Goal: Find specific page/section: Find specific page/section

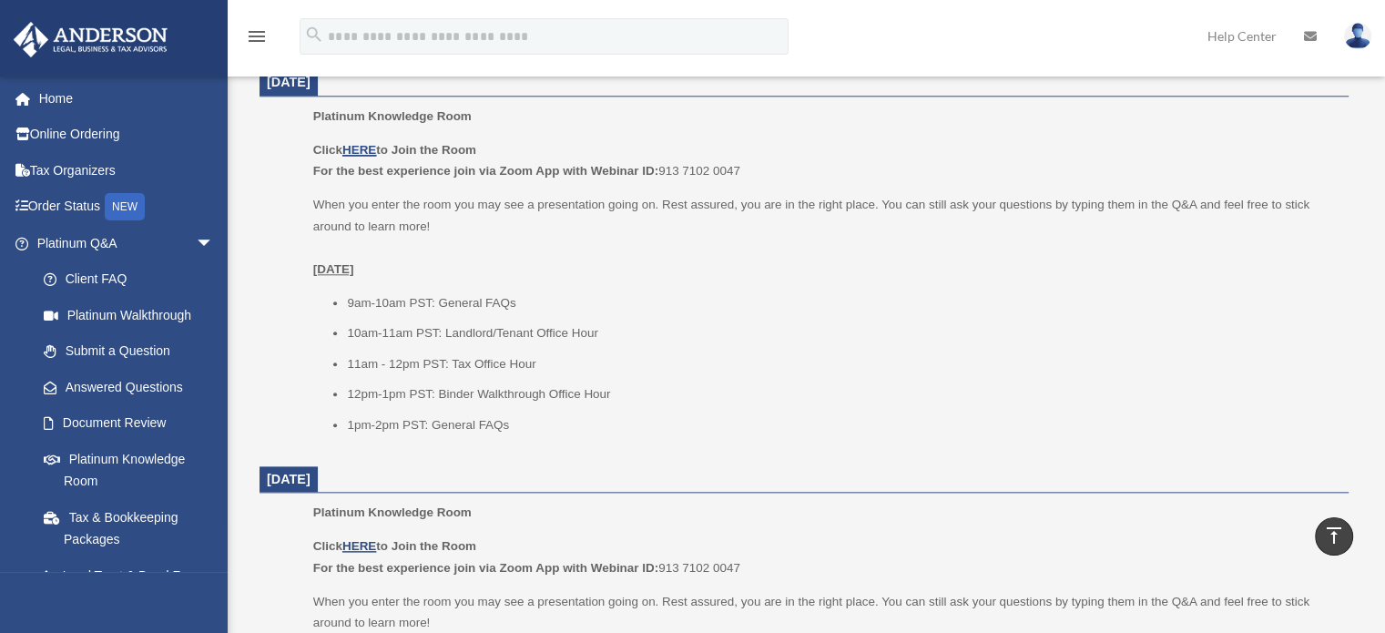
scroll to position [2095, 0]
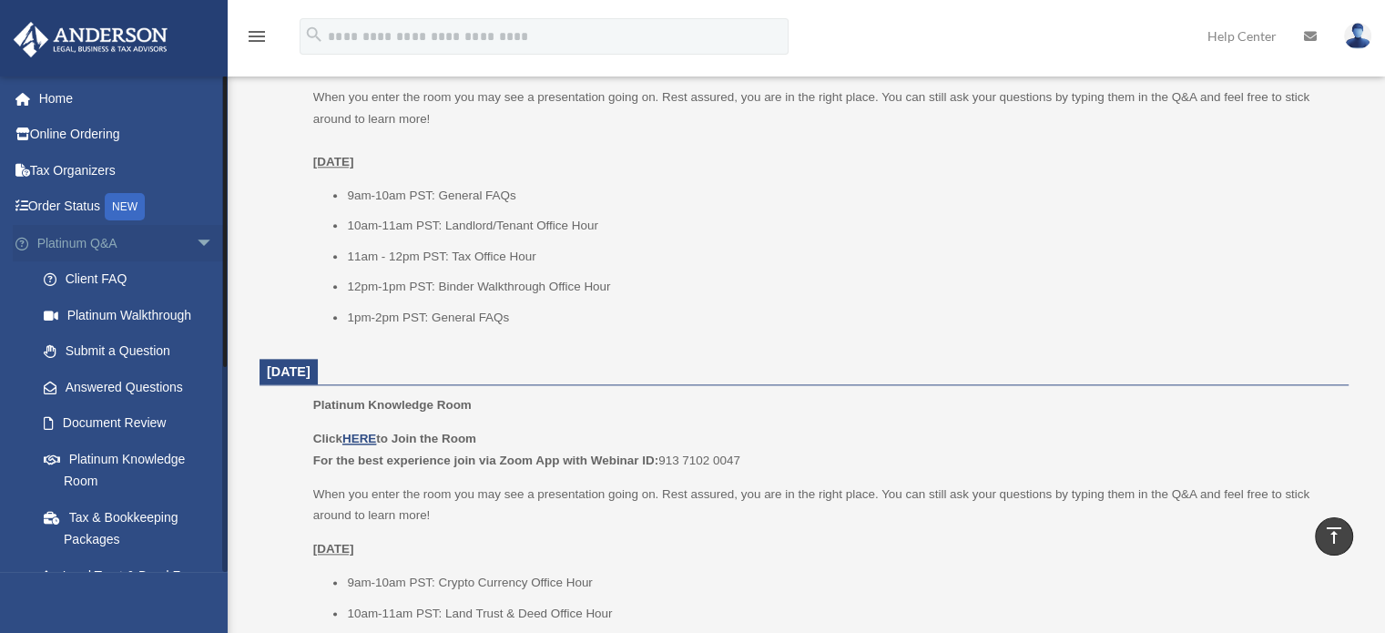
click at [196, 246] on span "arrow_drop_down" at bounding box center [214, 243] width 36 height 37
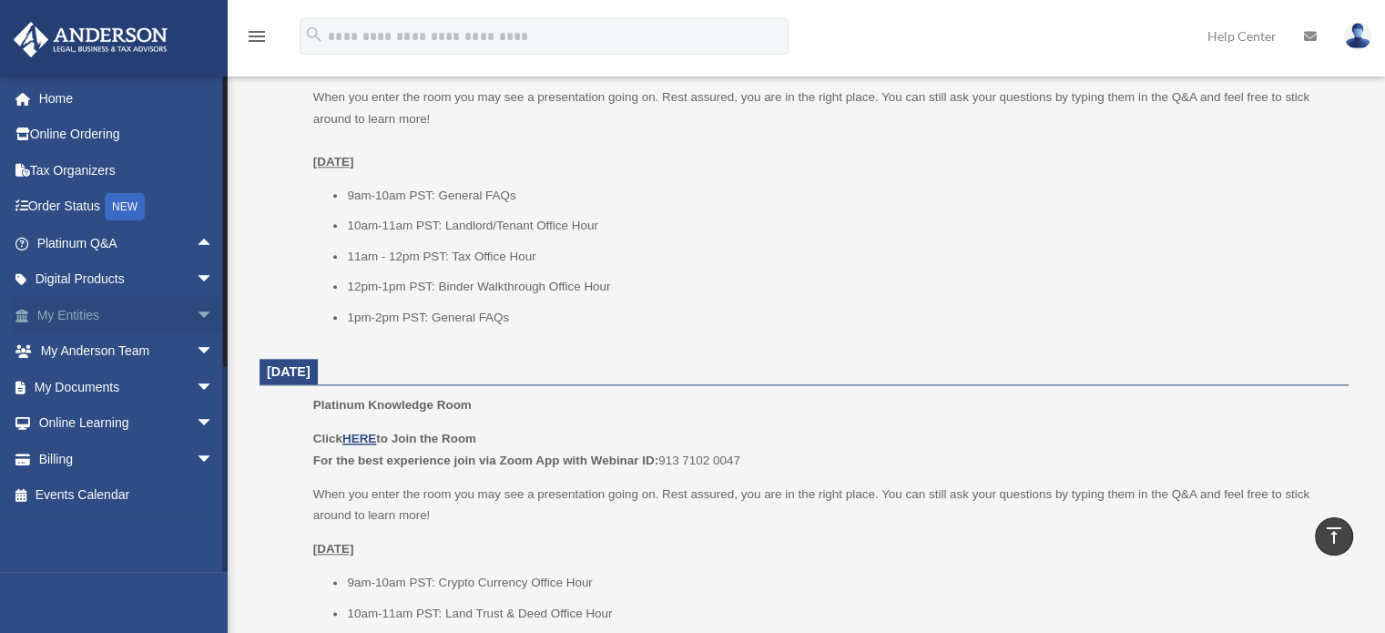
click at [196, 311] on span "arrow_drop_down" at bounding box center [214, 315] width 36 height 37
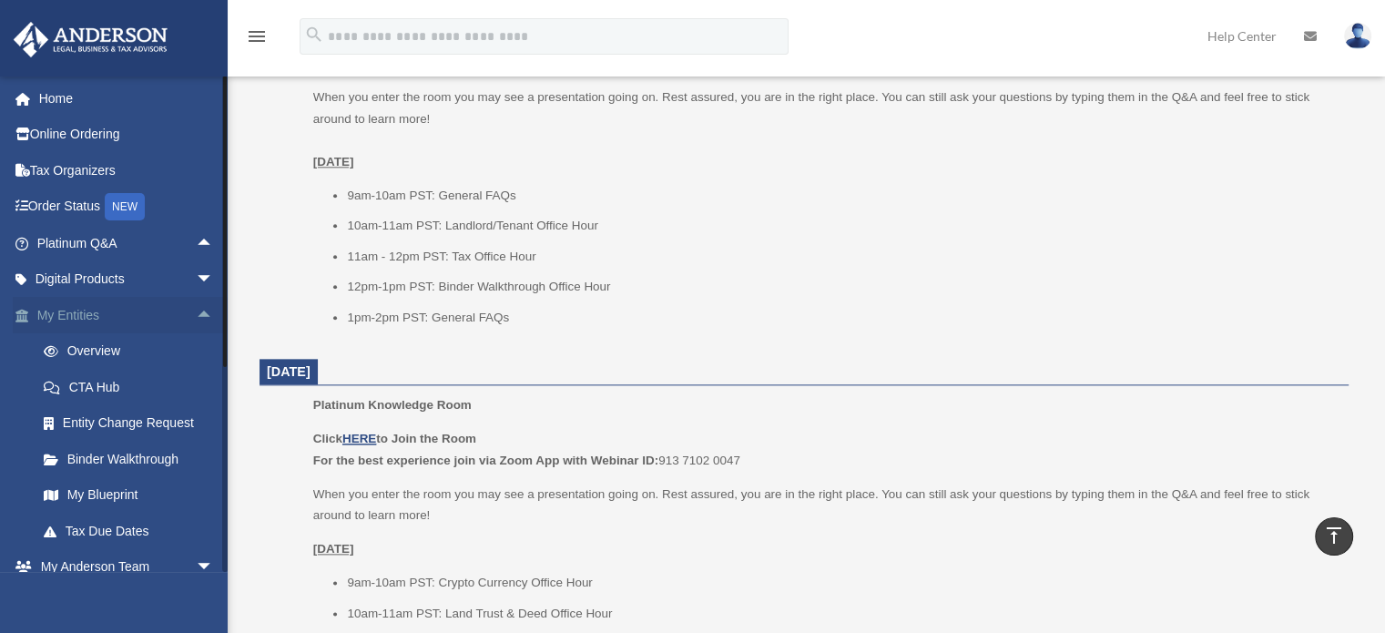
click at [197, 311] on span "arrow_drop_up" at bounding box center [214, 315] width 36 height 37
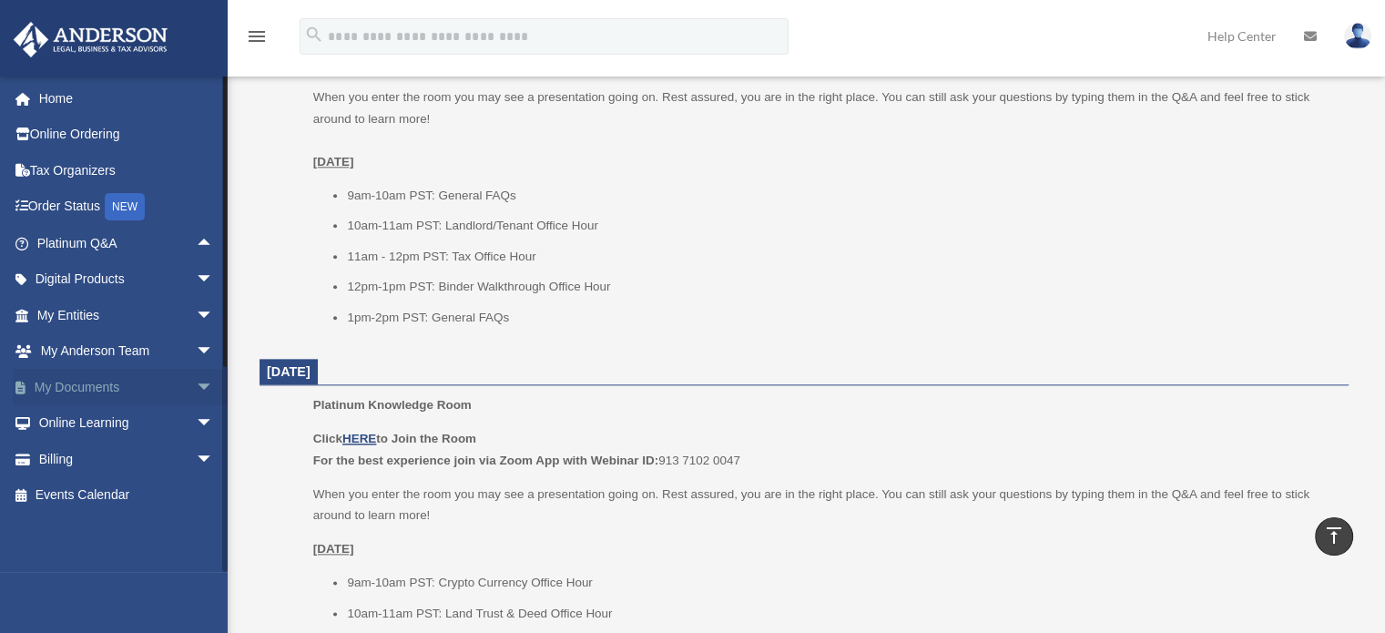
click at [196, 392] on span "arrow_drop_down" at bounding box center [214, 387] width 36 height 37
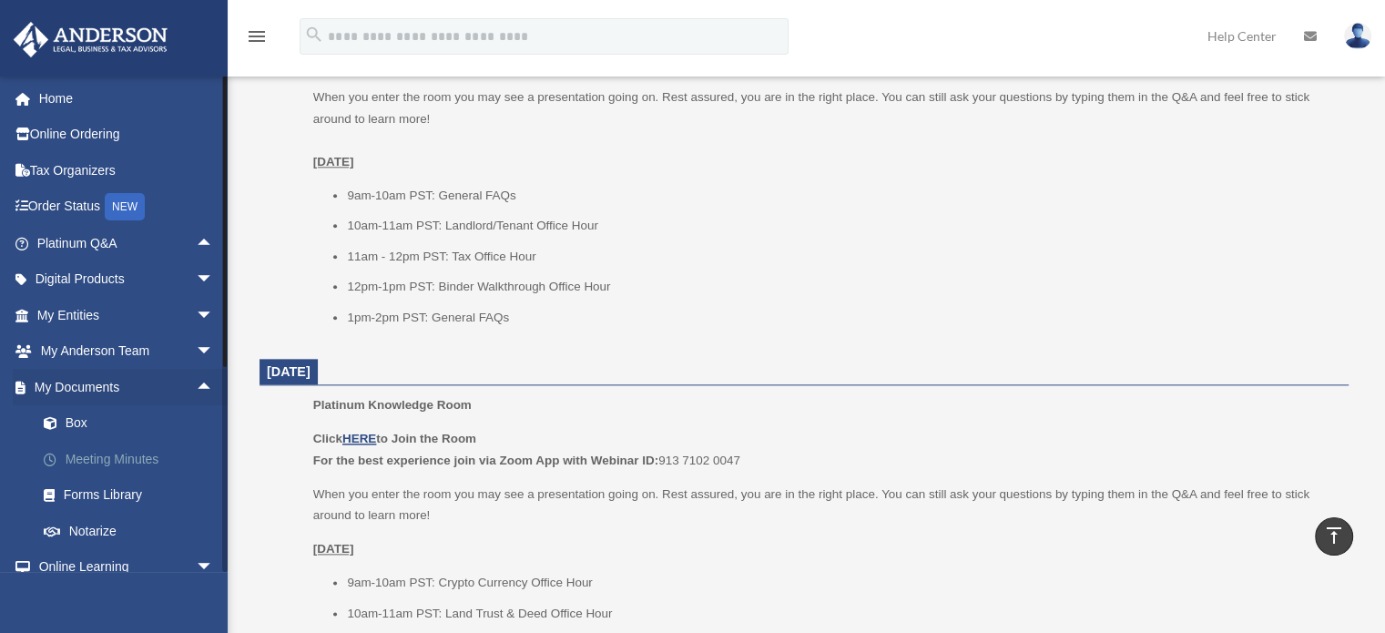
click at [142, 455] on link "Meeting Minutes" at bounding box center [133, 459] width 216 height 36
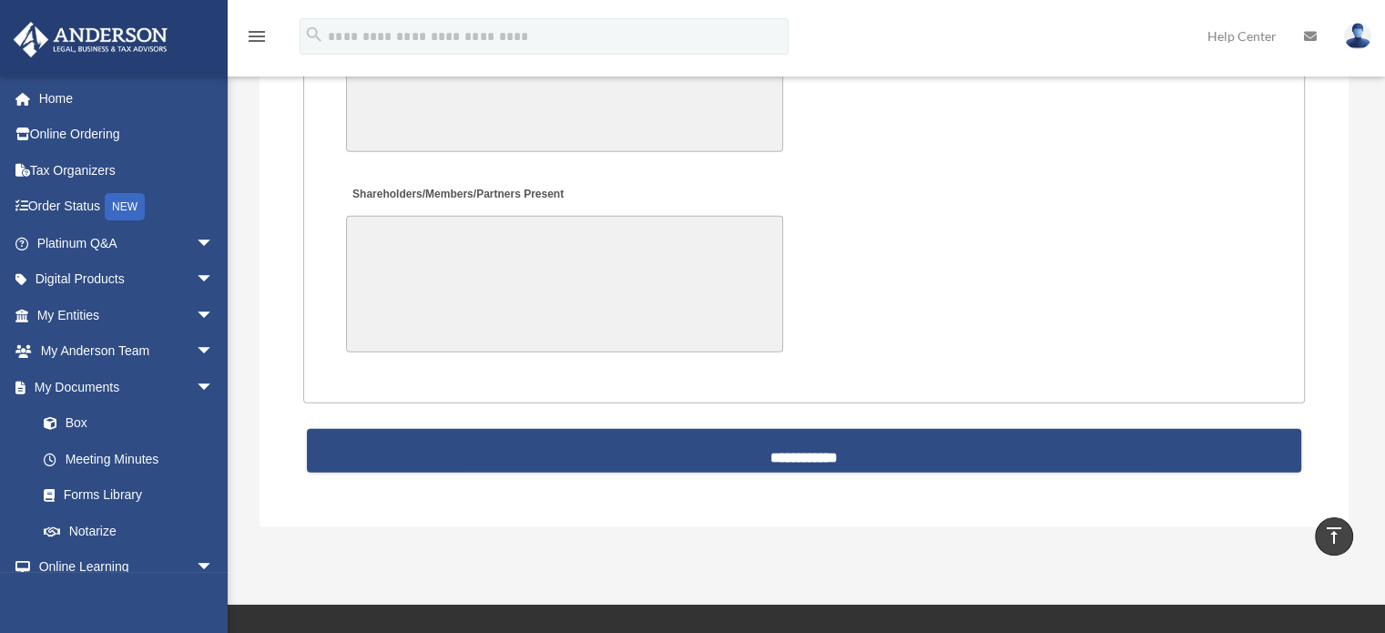
scroll to position [4371, 0]
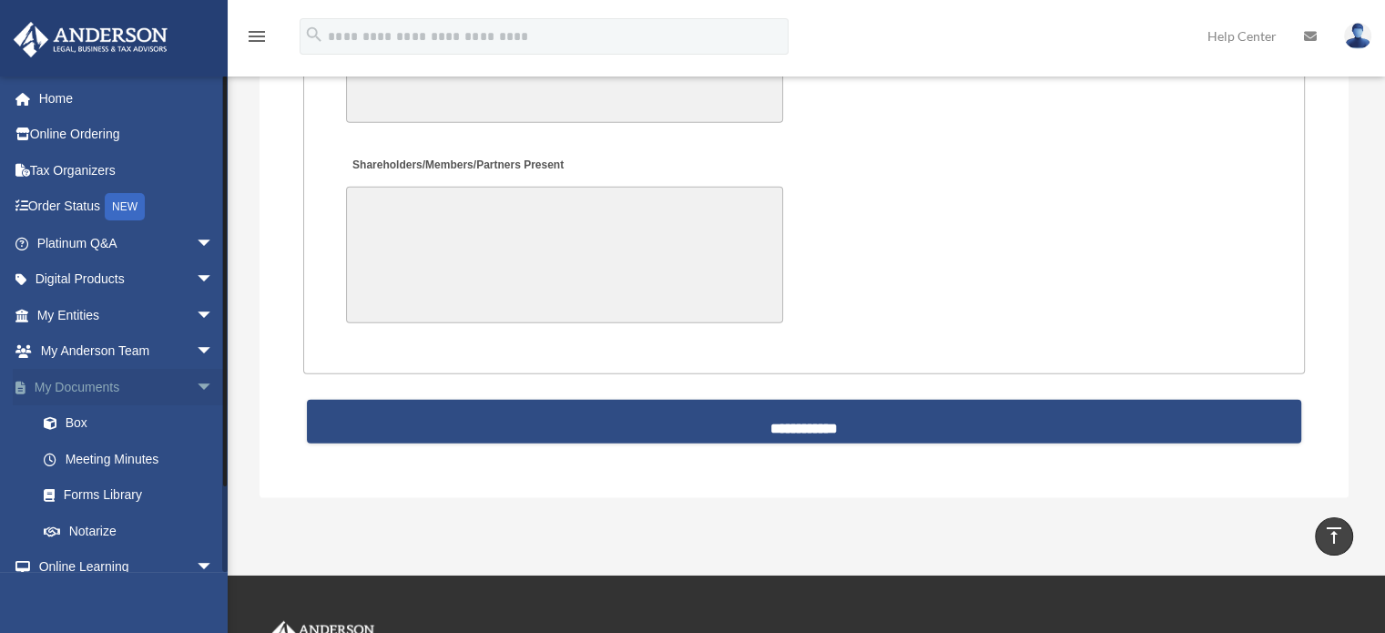
click at [196, 384] on span "arrow_drop_down" at bounding box center [214, 387] width 36 height 37
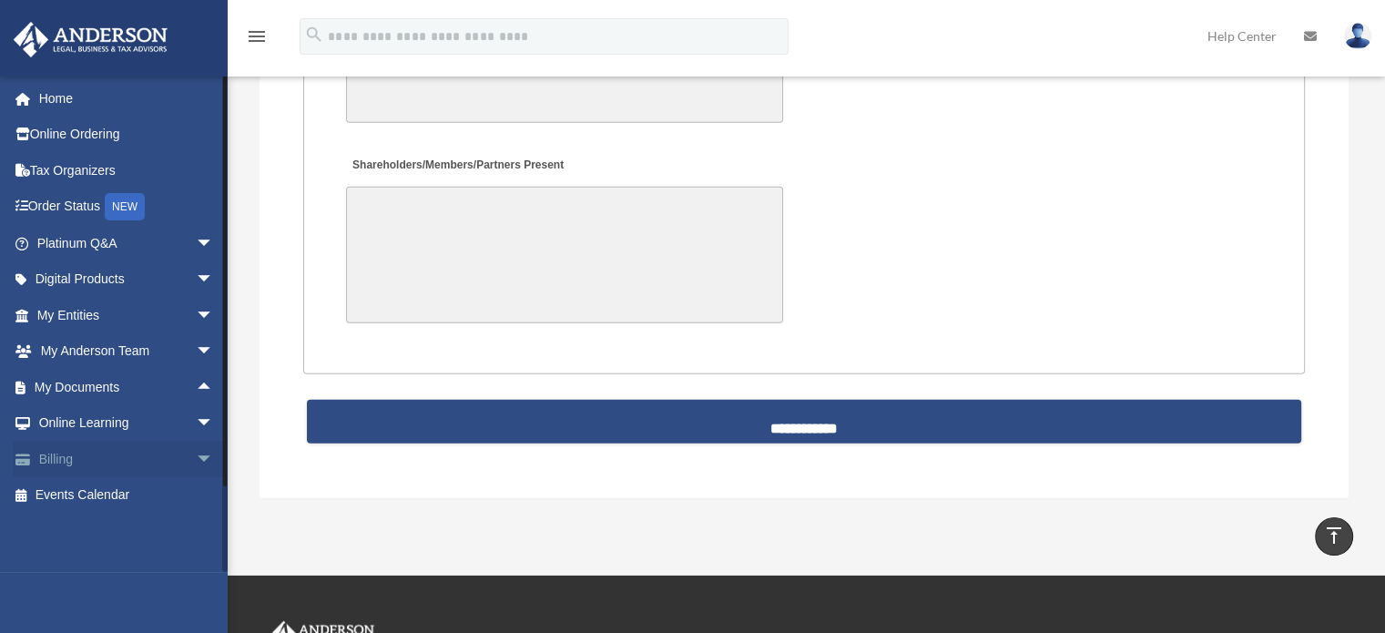
click at [196, 459] on span "arrow_drop_down" at bounding box center [214, 459] width 36 height 37
click at [196, 459] on span "arrow_drop_up" at bounding box center [214, 459] width 36 height 37
click at [113, 495] on link "Events Calendar" at bounding box center [127, 495] width 229 height 36
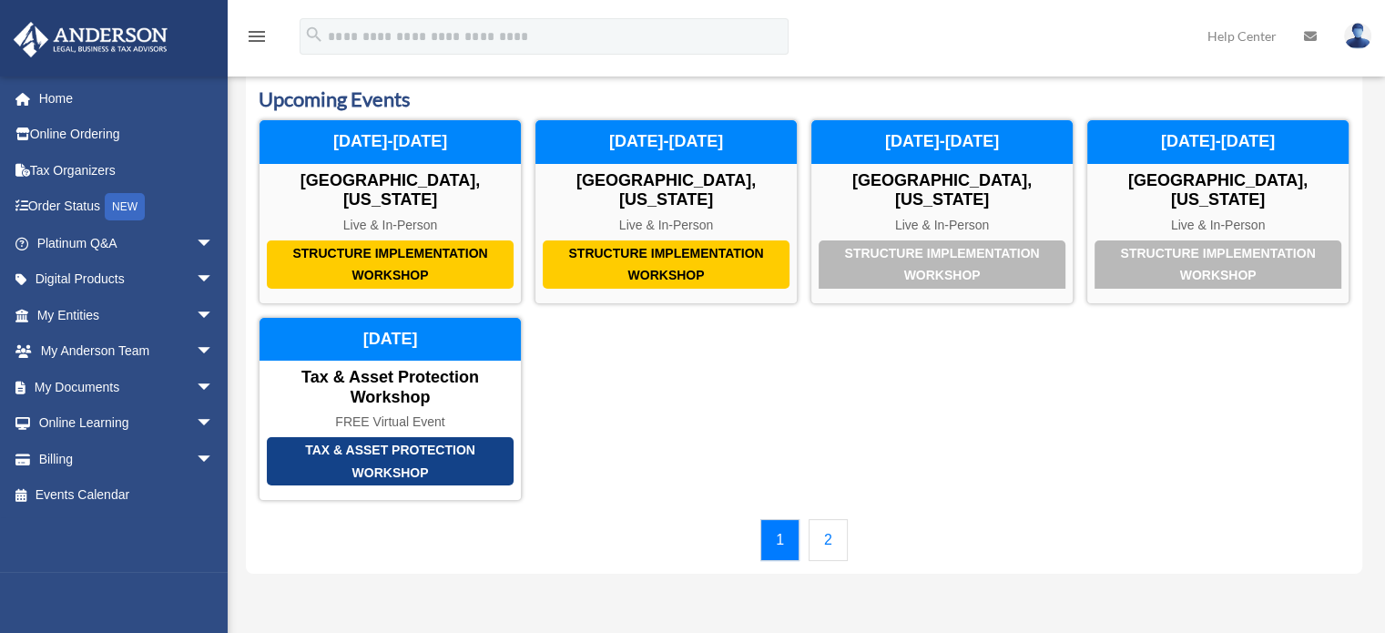
scroll to position [91, 0]
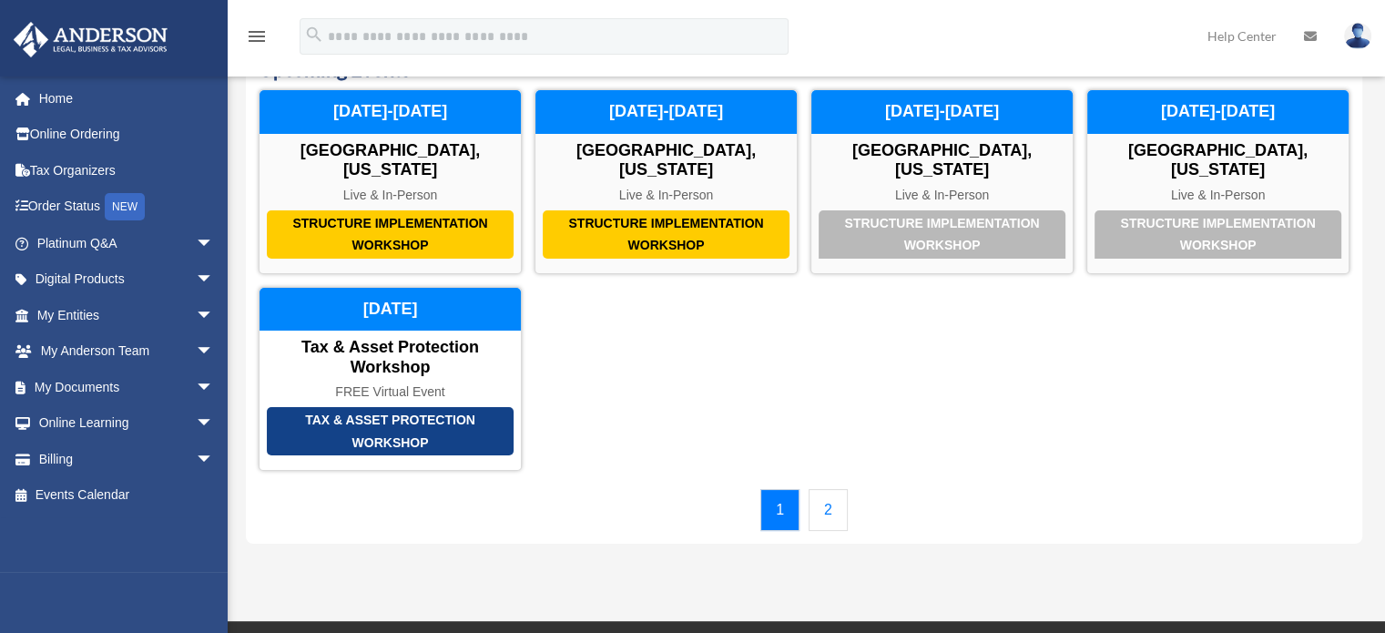
click at [819, 489] on link "2" at bounding box center [828, 510] width 39 height 42
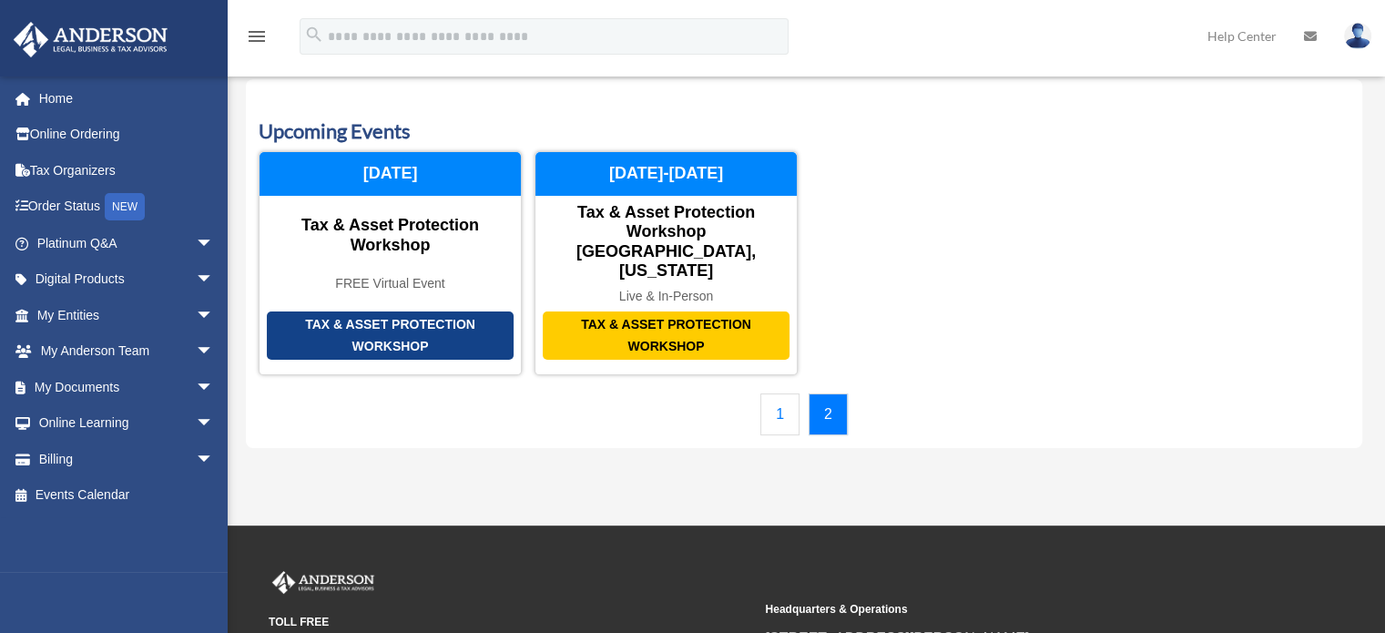
scroll to position [0, 0]
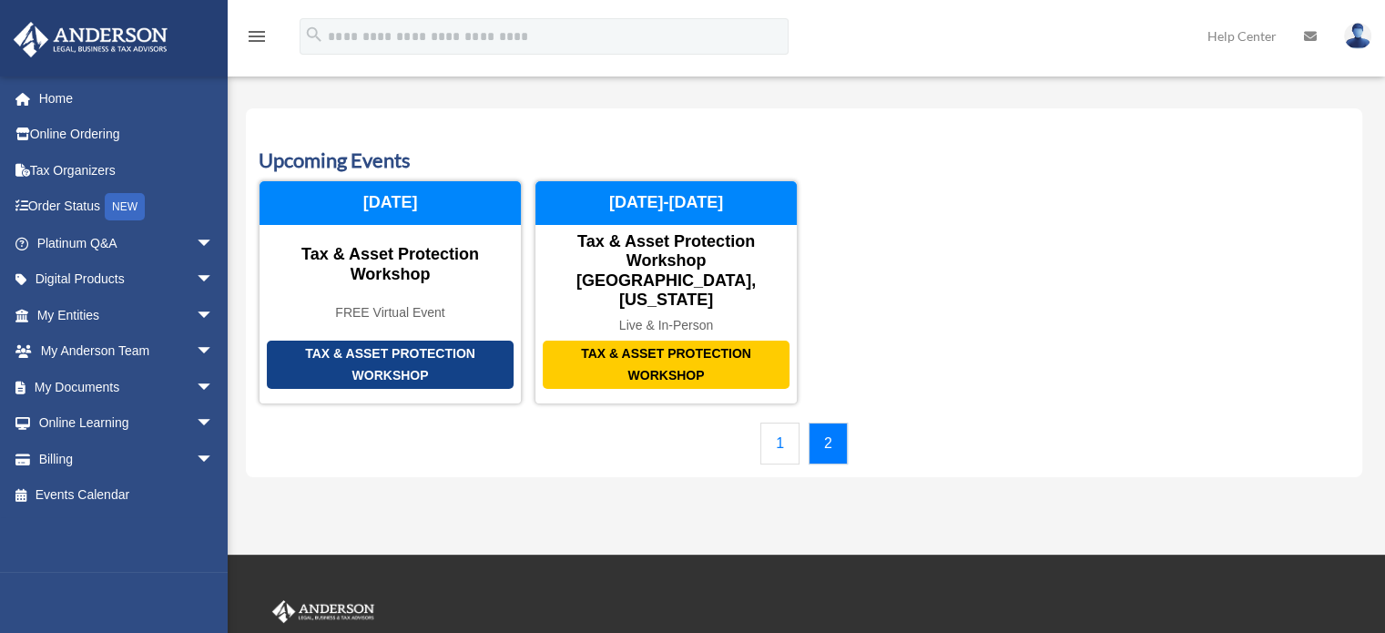
click at [776, 423] on link "1" at bounding box center [779, 444] width 39 height 42
